Goal: Obtain resource: Download file/media

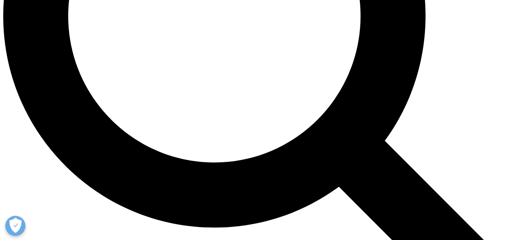
scroll to position [729, 0]
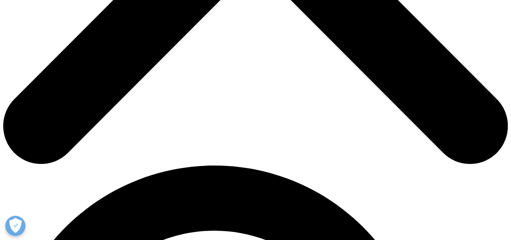
scroll to position [357, 0]
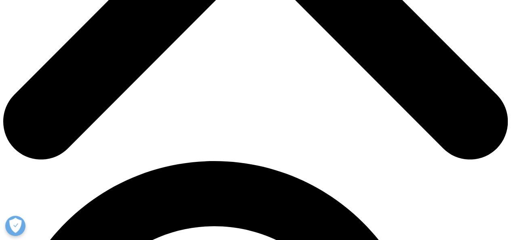
type input "michelle"
type input "savoie"
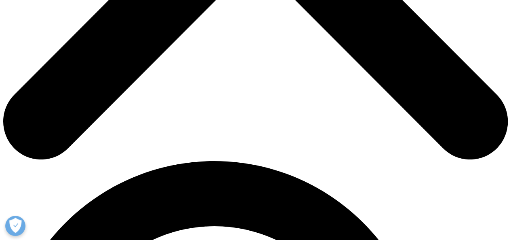
scroll to position [0, 36]
type input "michelle.savoie@umontreal.ca"
type input "Professor"
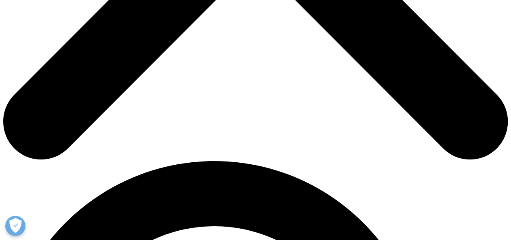
type input "Université de Montréal"
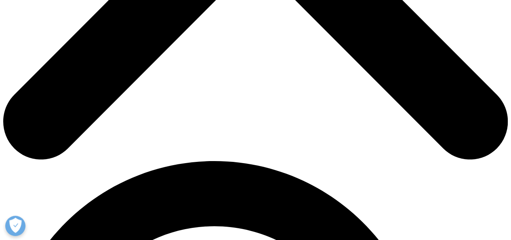
select select "Canada"
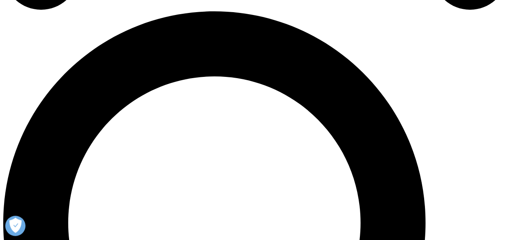
scroll to position [519, 0]
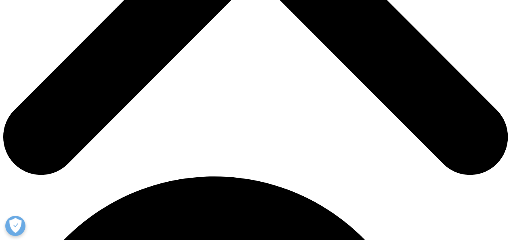
scroll to position [329, 0]
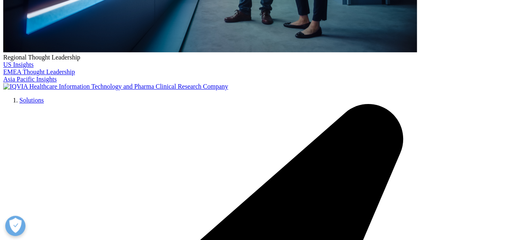
scroll to position [1824, 0]
